Goal: Task Accomplishment & Management: Use online tool/utility

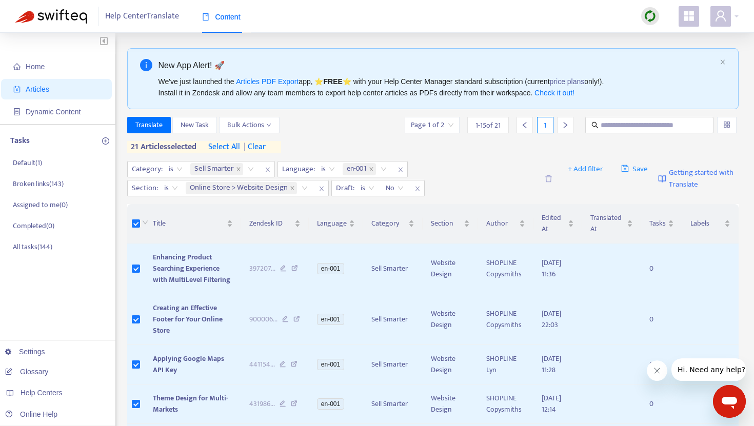
click at [653, 22] on img at bounding box center [650, 16] width 13 height 13
click at [667, 50] on link "Full Sync" at bounding box center [668, 54] width 37 height 12
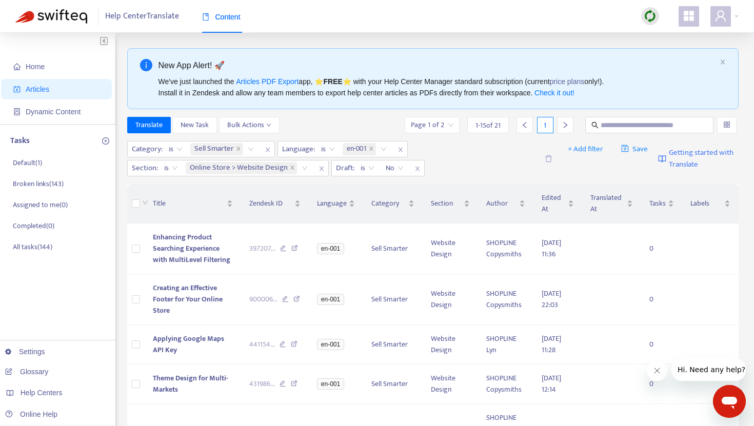
click at [652, 20] on img at bounding box center [650, 16] width 13 height 13
click at [657, 58] on link "Full Sync" at bounding box center [668, 54] width 37 height 12
